Goal: Navigation & Orientation: Find specific page/section

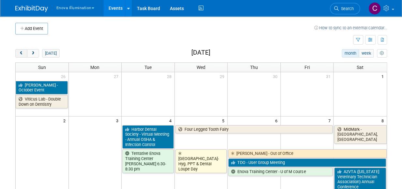
click at [21, 53] on span "prev" at bounding box center [21, 53] width 5 height 4
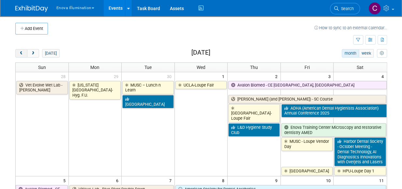
click at [21, 53] on span "prev" at bounding box center [21, 53] width 5 height 4
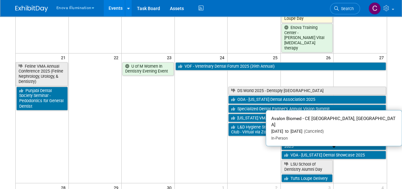
scroll to position [506, 0]
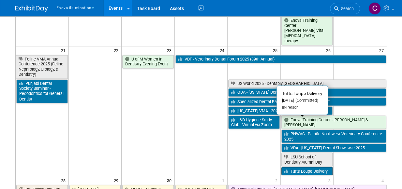
click at [304, 167] on link "Tufts Loupe Delivery" at bounding box center [306, 171] width 51 height 8
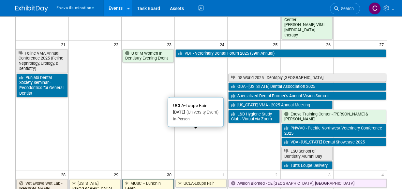
scroll to position [512, 0]
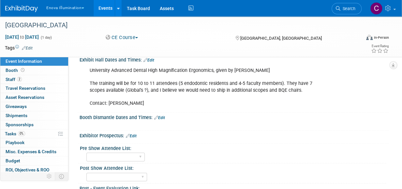
scroll to position [158, 0]
